Goal: Navigation & Orientation: Find specific page/section

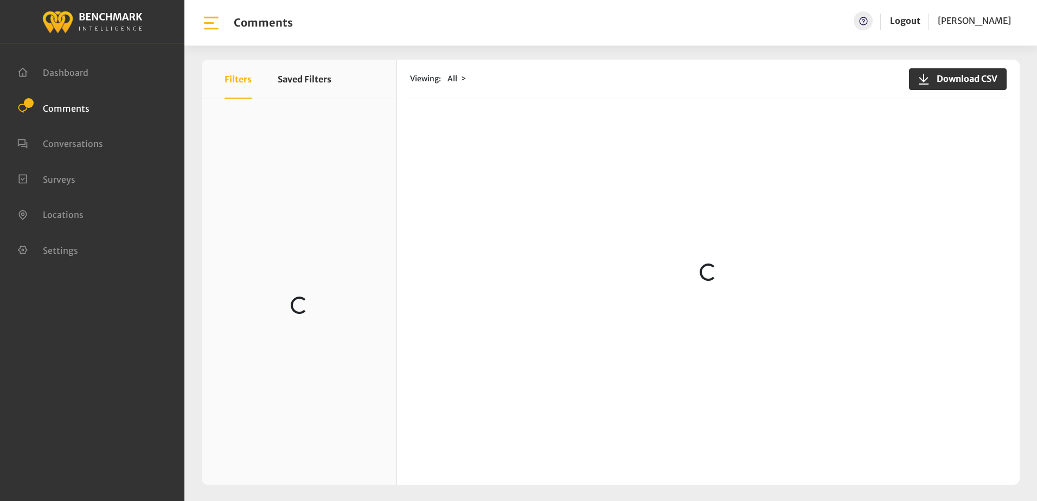
scroll to position [2655, 0]
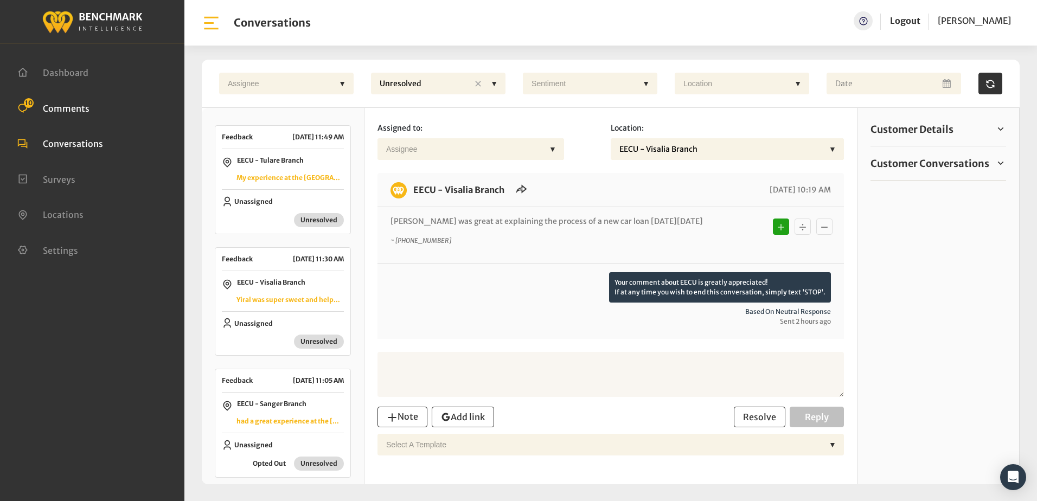
click at [76, 106] on span "Comments" at bounding box center [66, 108] width 47 height 11
